Goal: Task Accomplishment & Management: Manage account settings

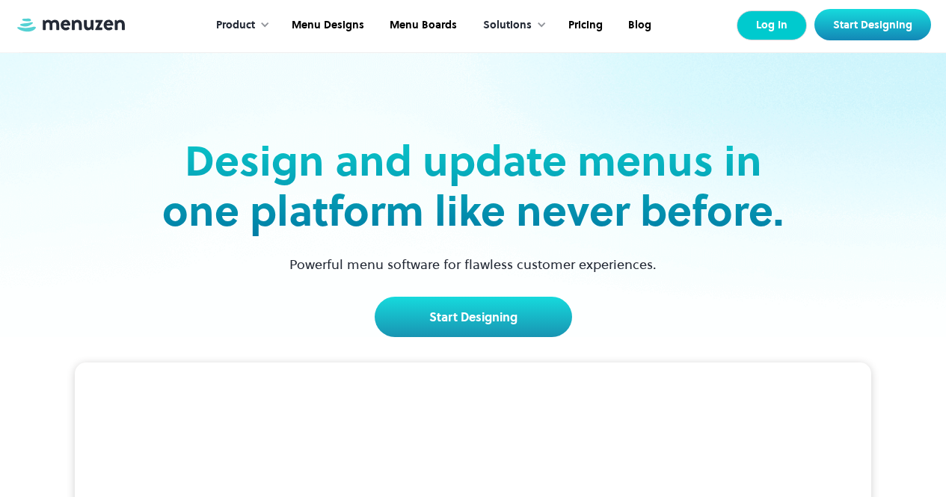
click at [761, 30] on link "Log In" at bounding box center [772, 25] width 70 height 30
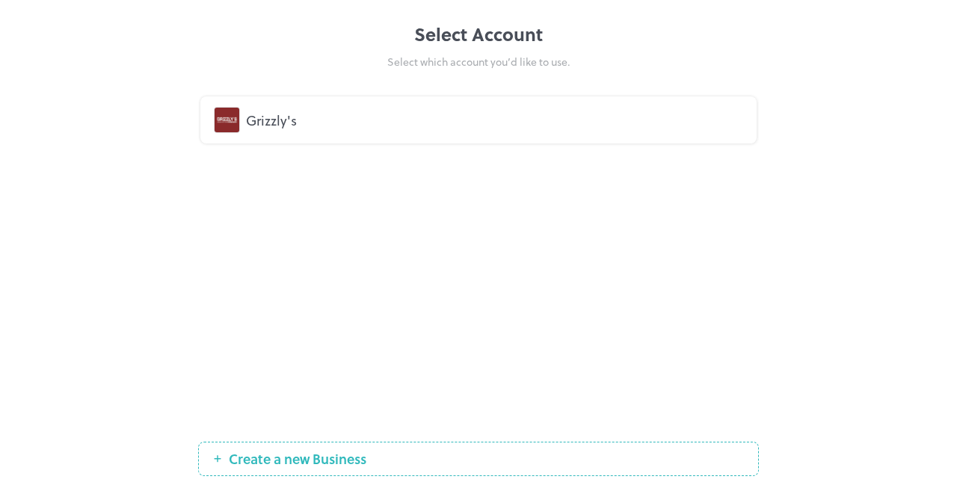
click at [227, 120] on img at bounding box center [227, 120] width 25 height 25
